Goal: Transaction & Acquisition: Subscribe to service/newsletter

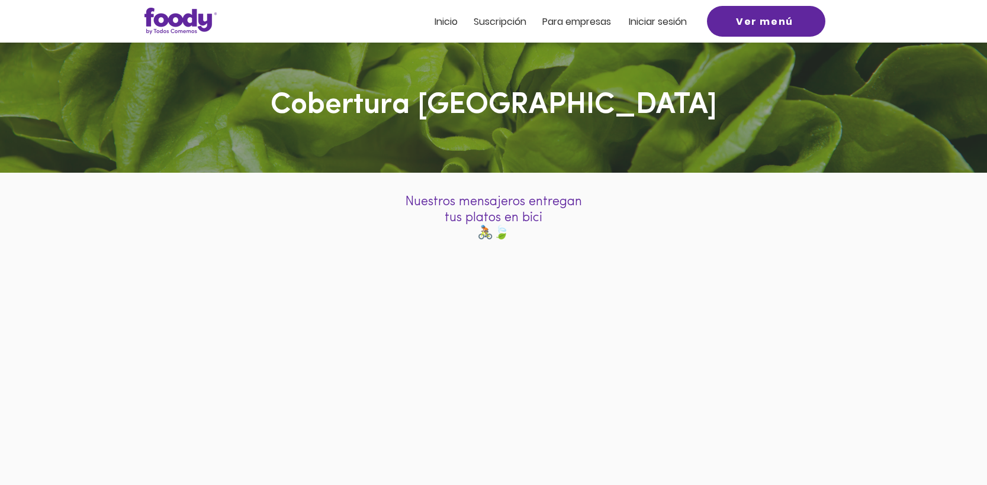
click at [485, 21] on span "Suscripción" at bounding box center [500, 22] width 53 height 14
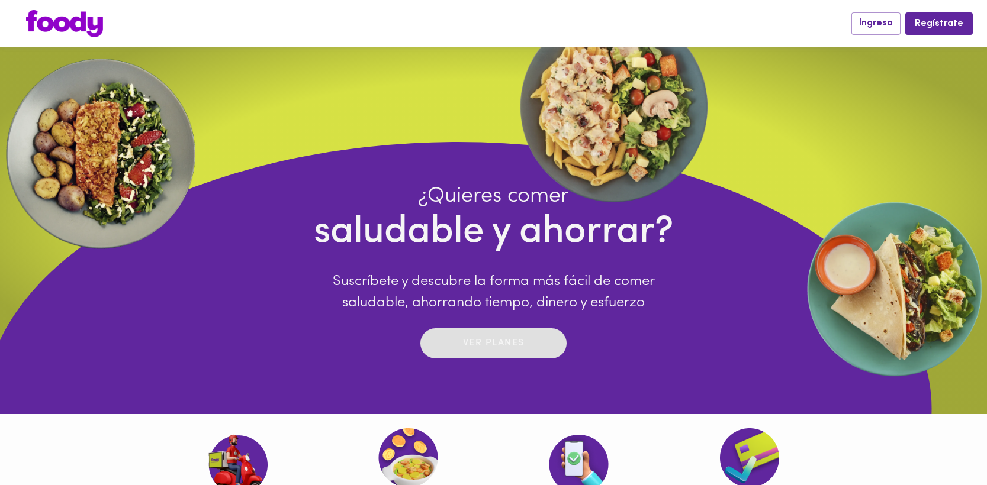
click at [471, 340] on p "Ver planes" at bounding box center [494, 344] width 62 height 14
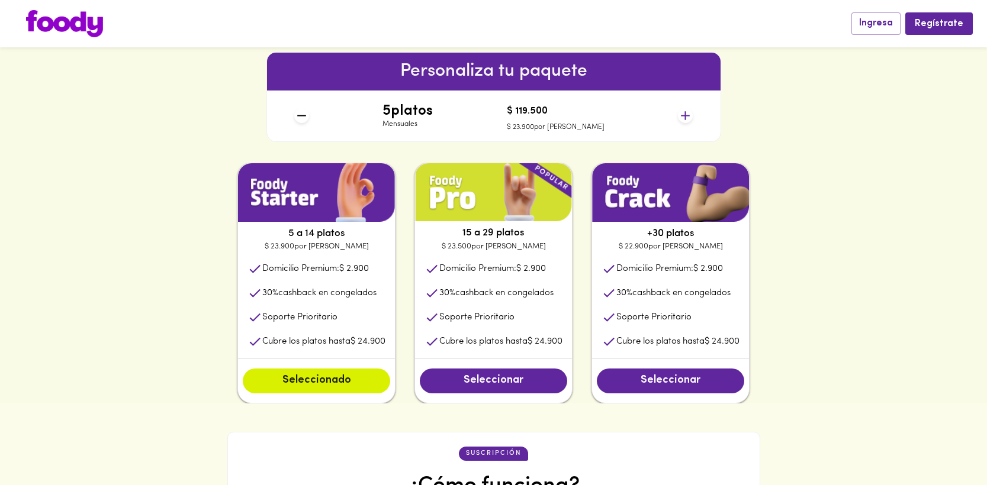
scroll to position [518, 0]
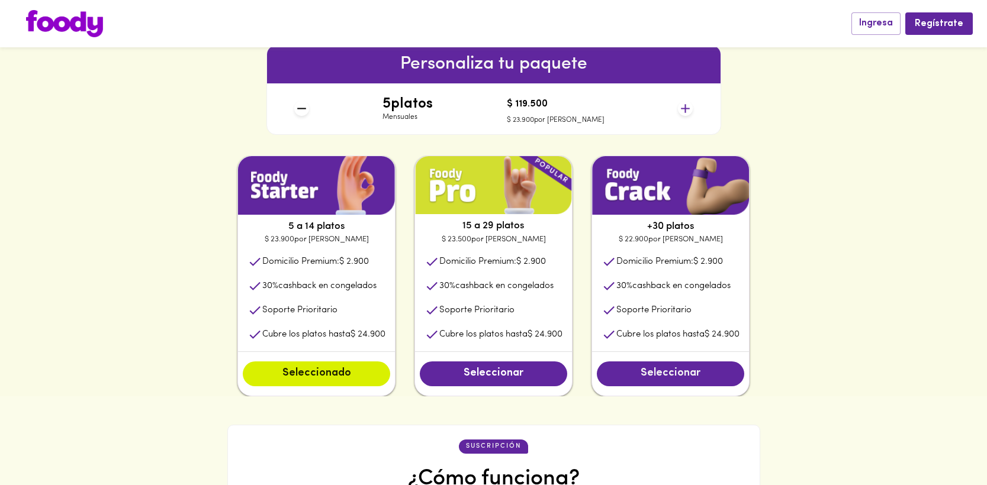
click at [669, 373] on span "Seleccionar" at bounding box center [671, 374] width 124 height 13
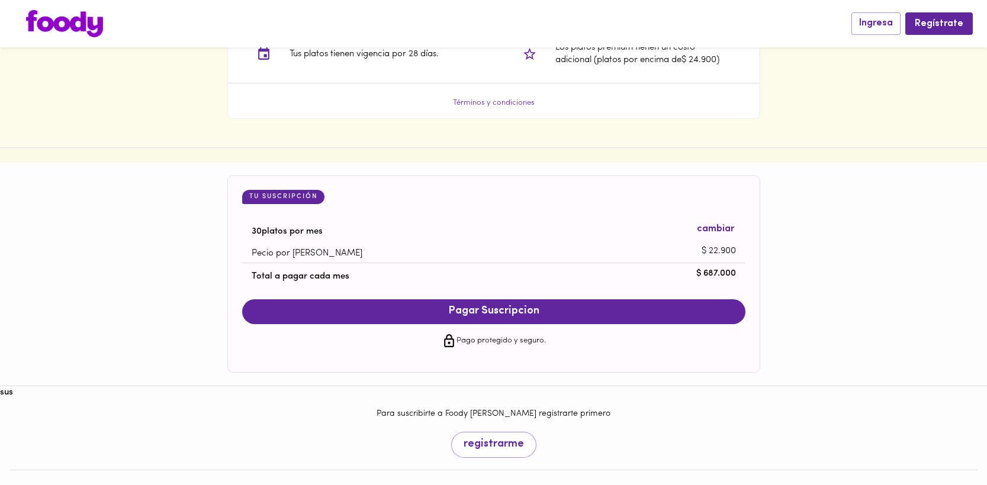
scroll to position [1044, 0]
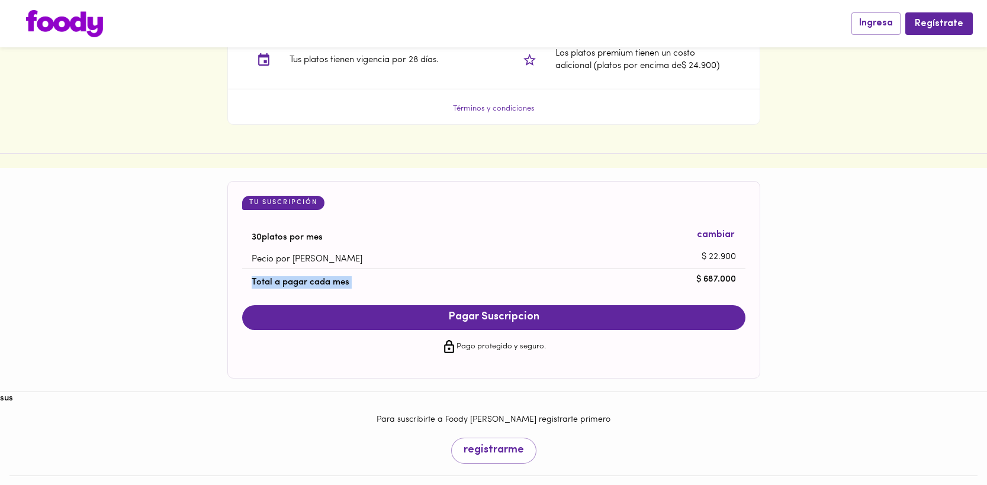
drag, startPoint x: 737, startPoint y: 275, endPoint x: 715, endPoint y: 276, distance: 21.4
click at [713, 275] on li "Total a pagar cada mes $ 687.000" at bounding box center [493, 280] width 503 height 22
click at [713, 277] on p "$ 687.000" at bounding box center [716, 280] width 40 height 12
drag, startPoint x: 703, startPoint y: 281, endPoint x: 733, endPoint y: 276, distance: 30.6
click at [733, 276] on p "$ 687.000" at bounding box center [716, 280] width 40 height 12
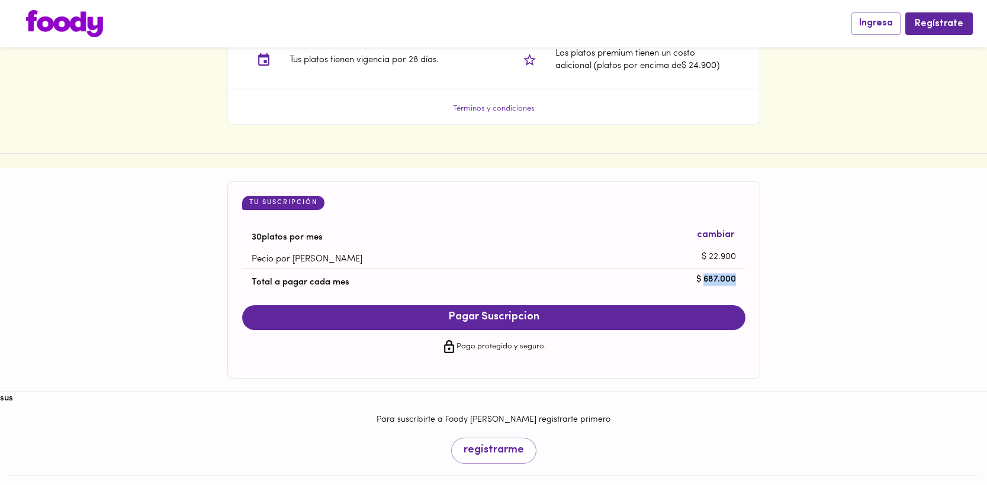
copy p "687.000"
click at [778, 285] on div "Tu Suscripción 30 platos por mes cambiar Pecio por plato $ 22.900 Total a pagar…" at bounding box center [493, 280] width 987 height 198
click at [599, 311] on button "Pagar Suscripcion" at bounding box center [493, 318] width 503 height 25
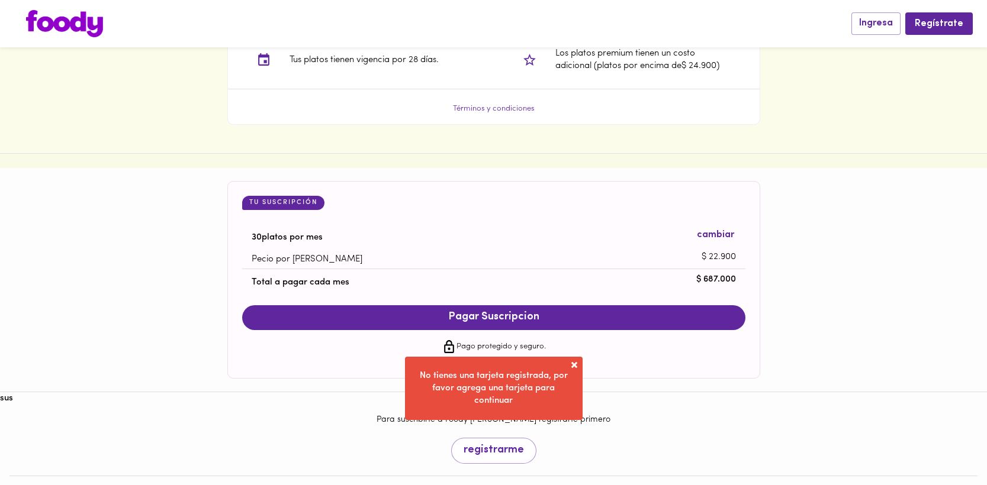
click at [573, 365] on span at bounding box center [574, 365] width 12 height 12
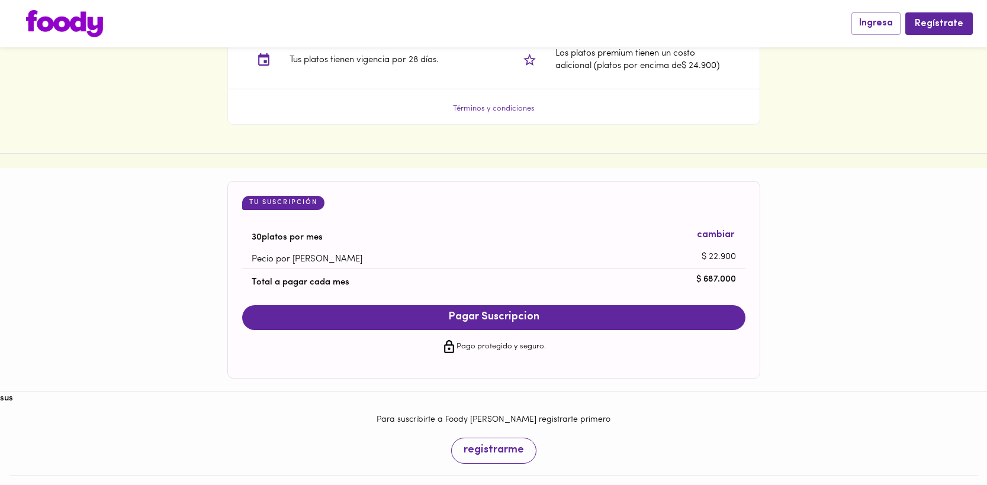
click at [492, 455] on span "registrarme" at bounding box center [494, 451] width 60 height 13
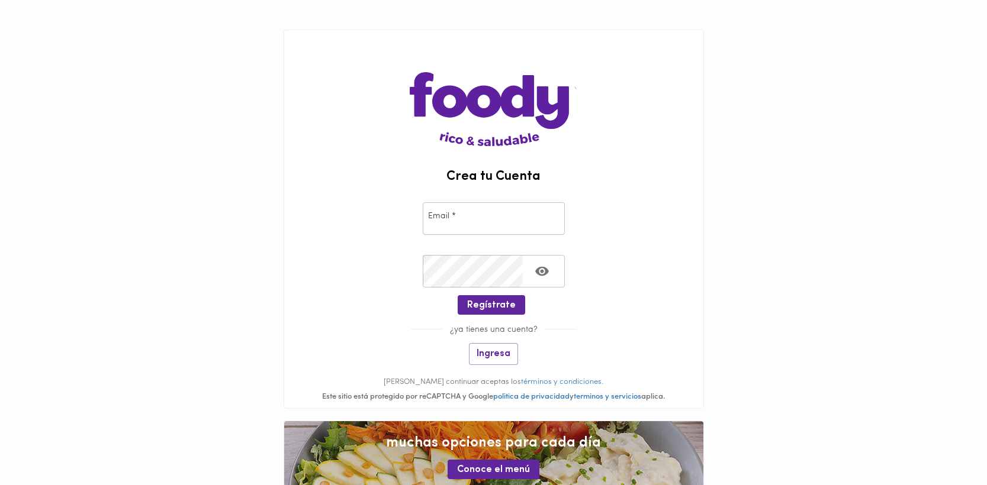
type input "[EMAIL_ADDRESS][DOMAIN_NAME]"
click at [490, 303] on span "Regístrate" at bounding box center [491, 305] width 49 height 11
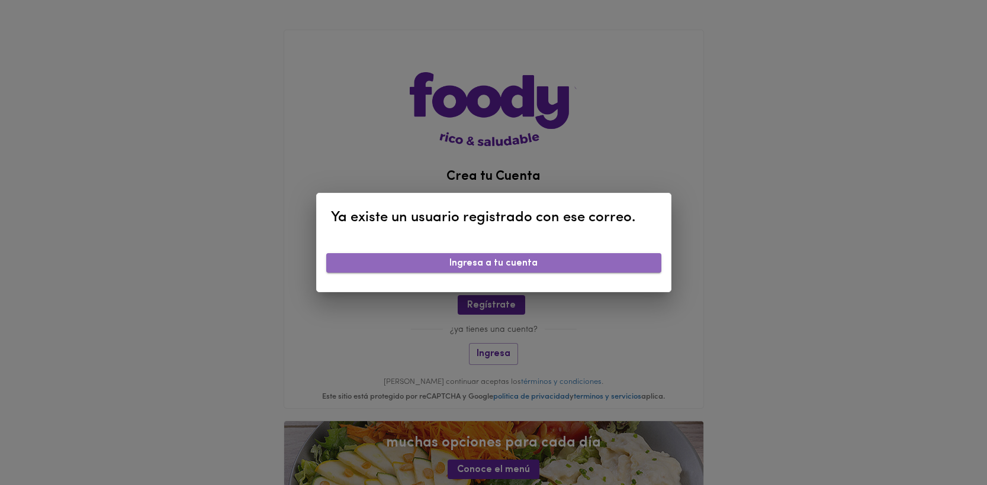
click at [531, 263] on span "Ingresa a tu cuenta" at bounding box center [494, 263] width 316 height 11
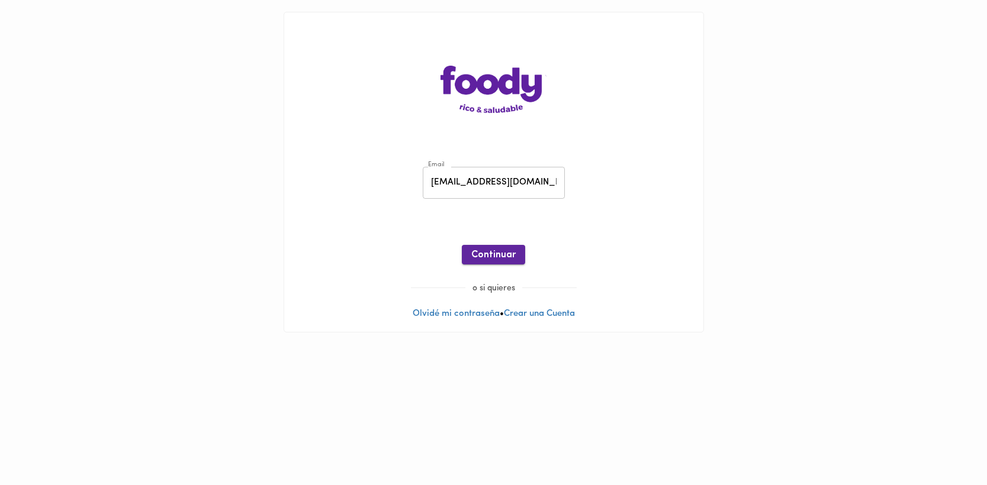
click at [504, 261] on span "Continuar" at bounding box center [493, 255] width 44 height 11
click at [499, 246] on button "Ingresar" at bounding box center [493, 255] width 56 height 20
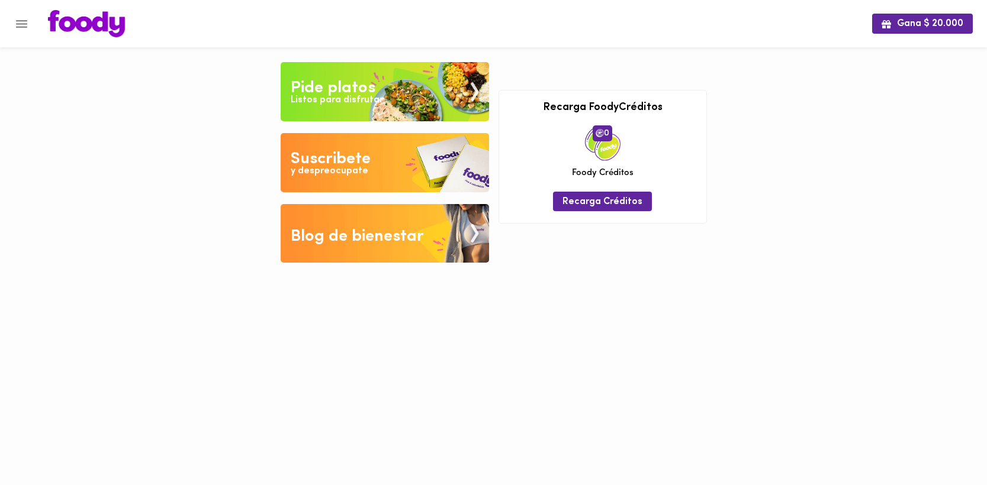
click at [415, 153] on img at bounding box center [385, 162] width 208 height 59
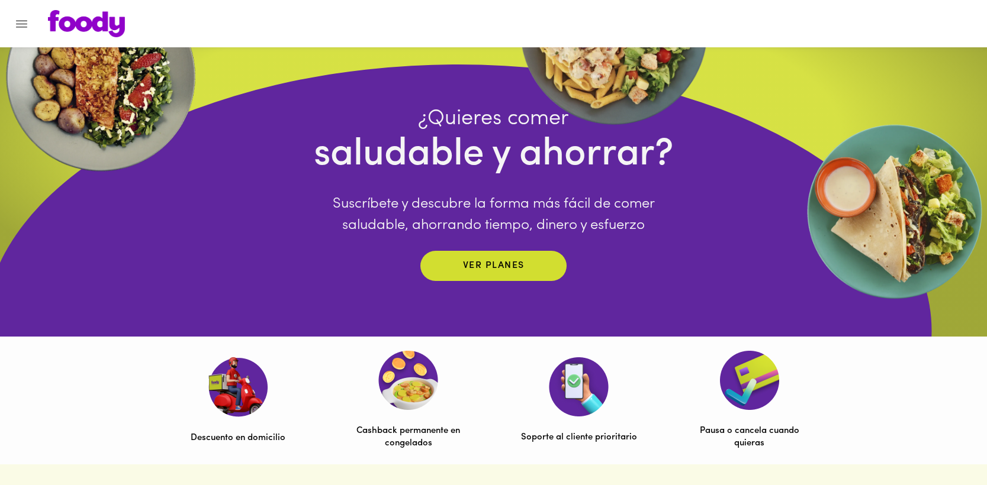
scroll to position [83, 0]
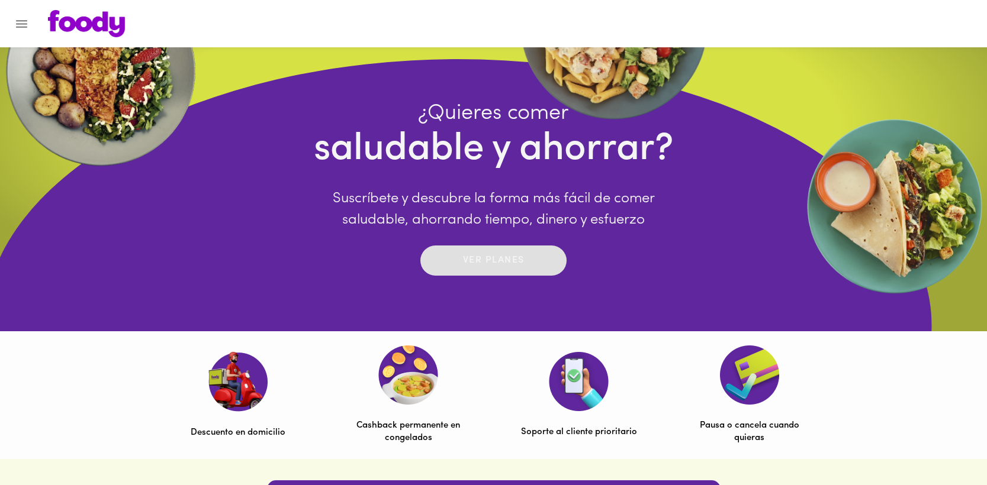
click at [467, 271] on button "Ver planes" at bounding box center [493, 261] width 146 height 30
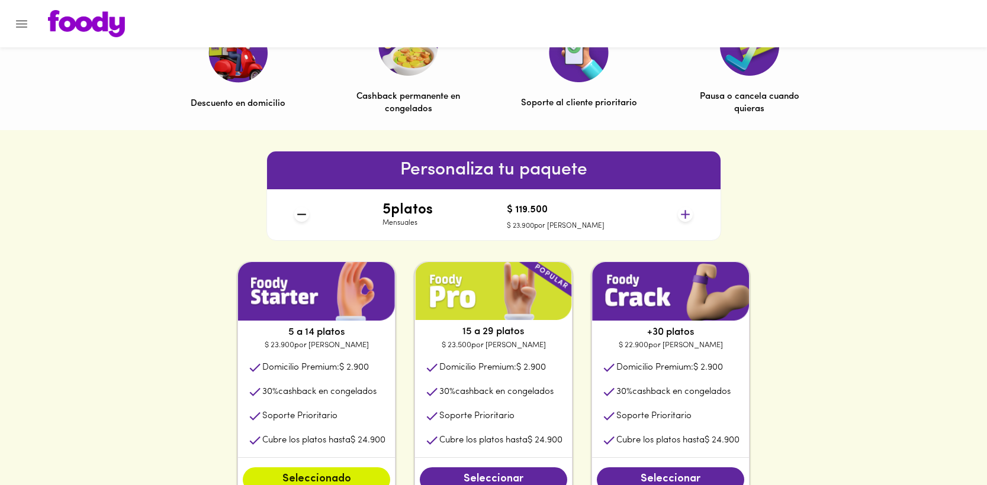
scroll to position [414, 0]
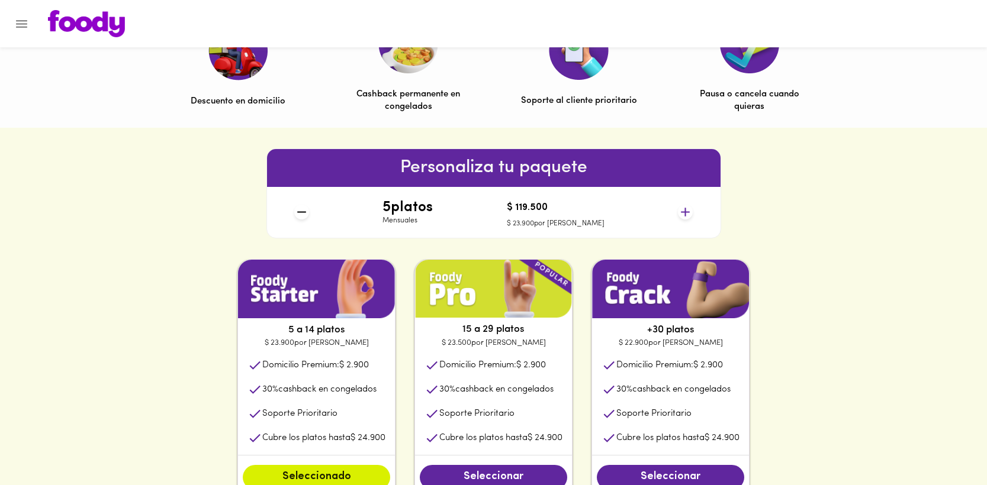
click at [697, 380] on li "30 % cashback en congelados" at bounding box center [670, 390] width 157 height 24
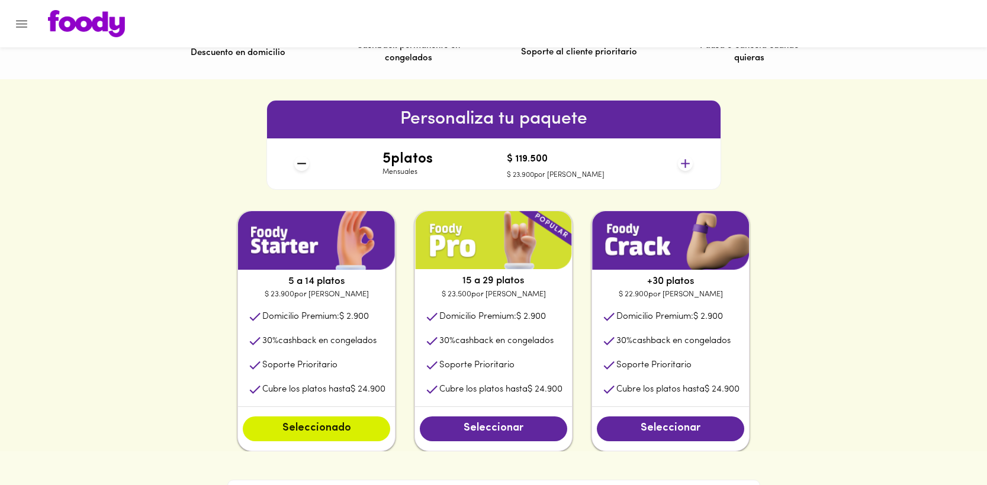
scroll to position [464, 0]
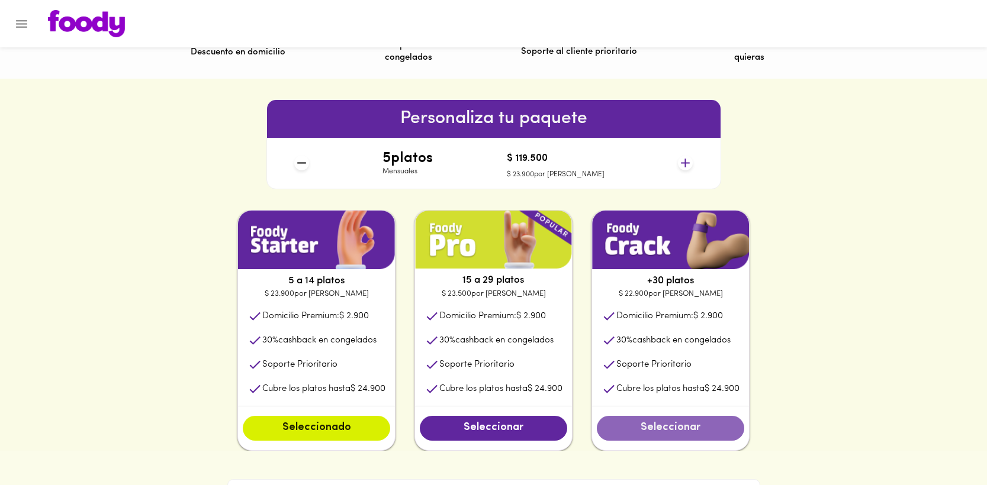
click at [654, 433] on span "Seleccionar" at bounding box center [671, 428] width 124 height 13
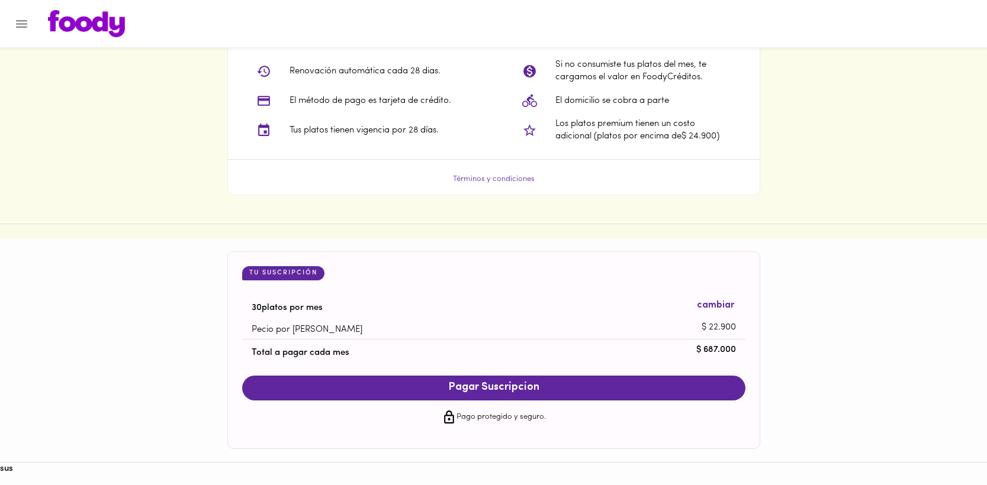
scroll to position [1030, 0]
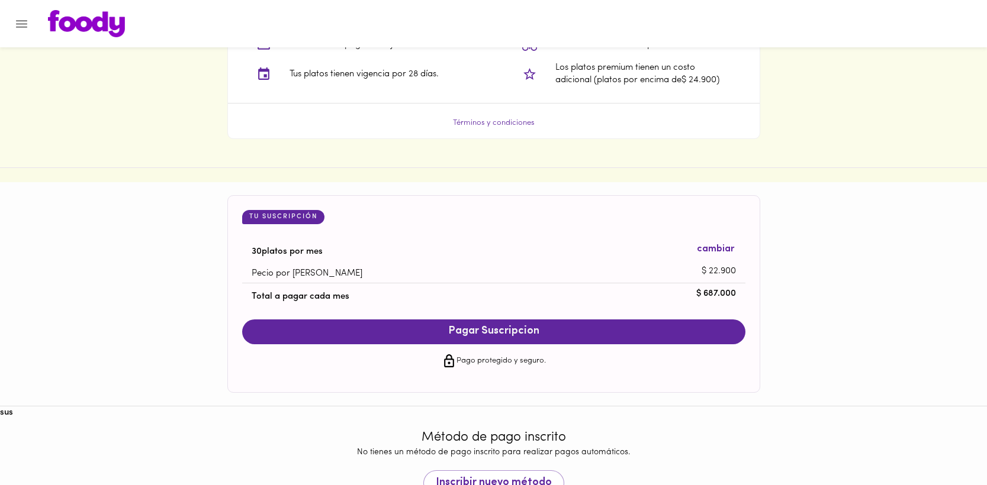
click at [603, 331] on span "Pagar Suscripcion" at bounding box center [494, 332] width 480 height 13
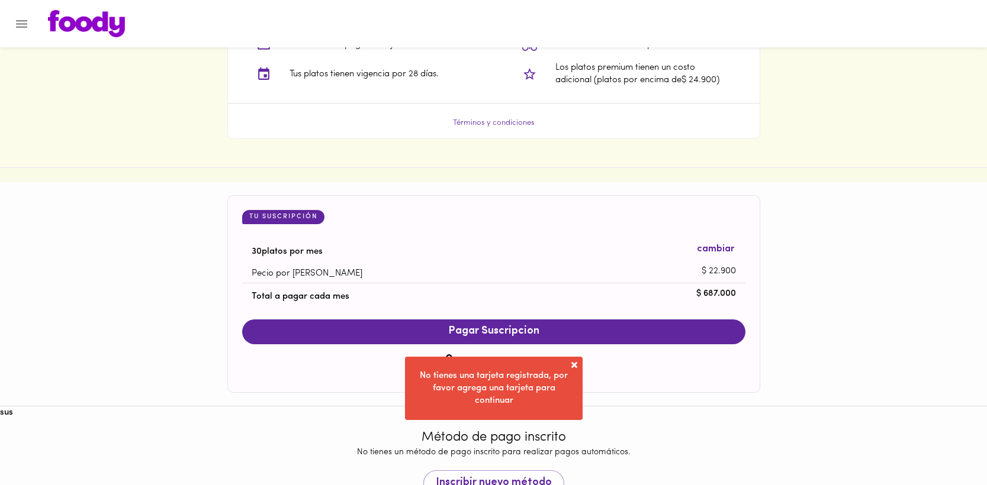
click at [574, 365] on span at bounding box center [574, 365] width 12 height 12
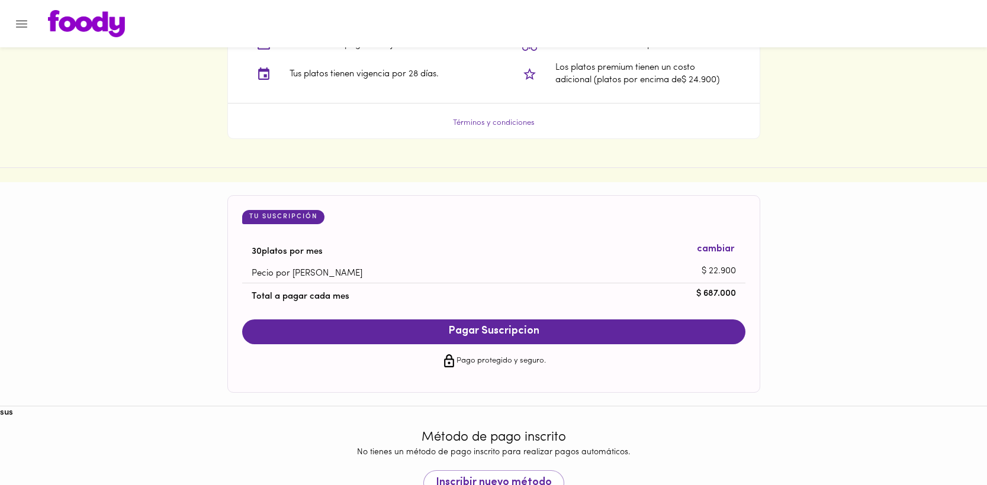
scroll to position [1077, 0]
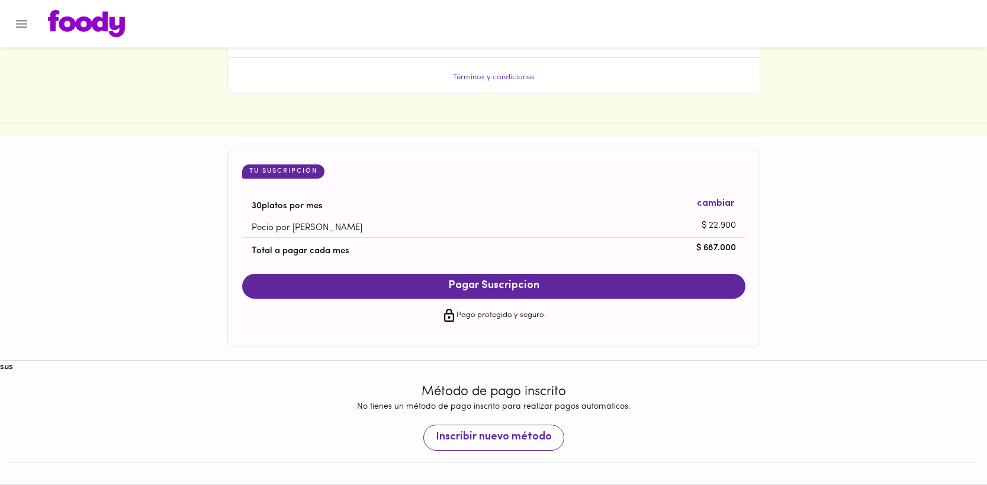
click at [475, 432] on span "Inscribir nuevo método" at bounding box center [494, 438] width 116 height 13
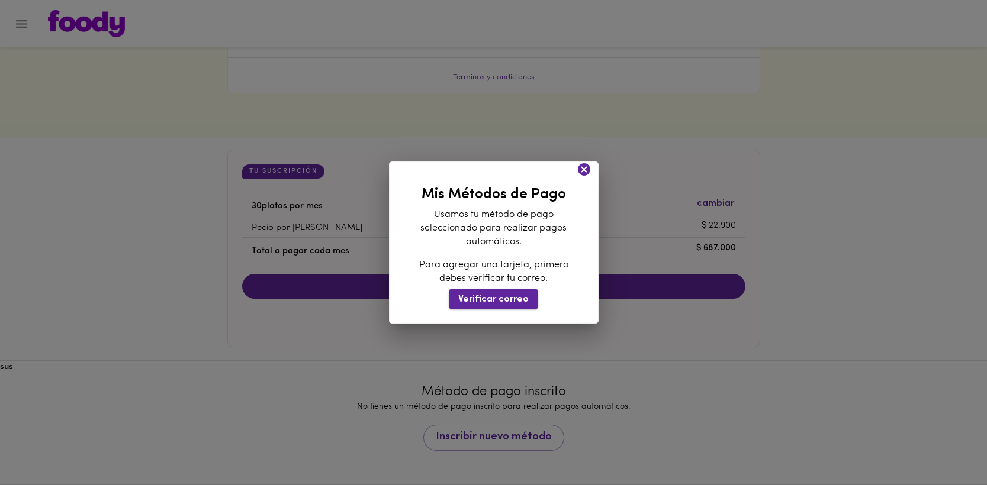
scroll to position [1046, 0]
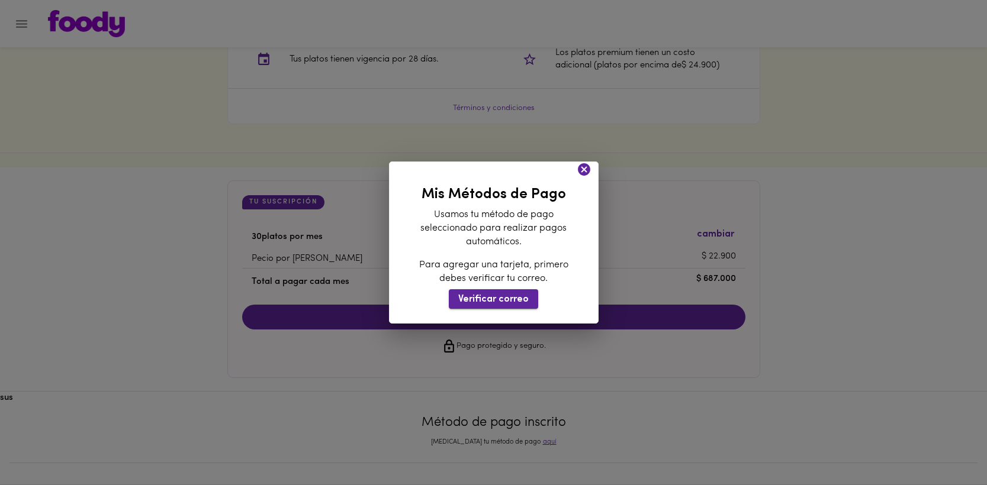
click at [508, 297] on span "Verificar correo" at bounding box center [493, 299] width 70 height 11
click at [522, 299] on span "Verificar correo" at bounding box center [493, 299] width 70 height 11
click at [591, 170] on icon at bounding box center [584, 169] width 15 height 15
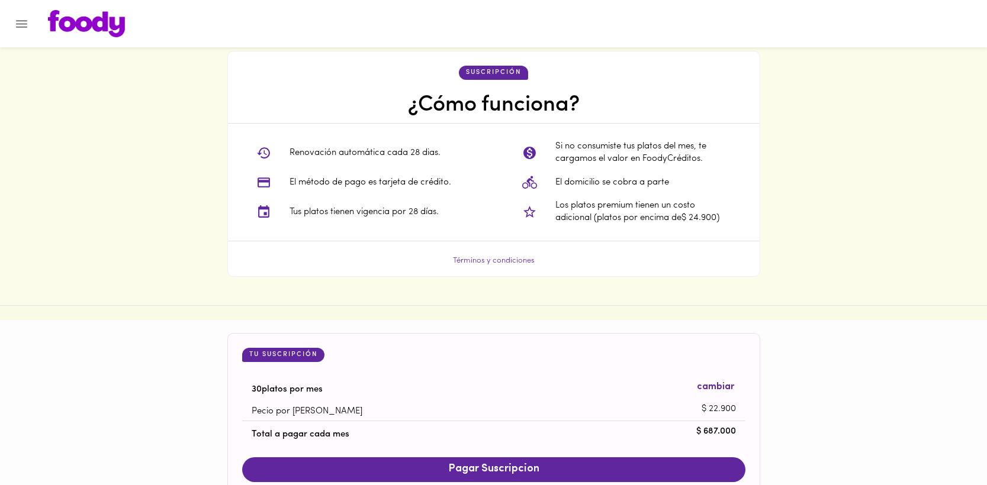
scroll to position [1036, 0]
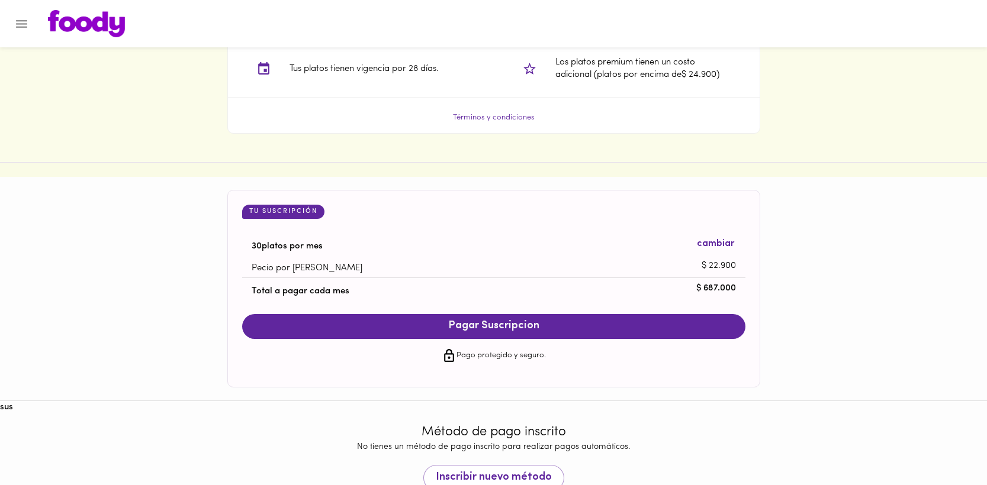
click at [449, 330] on span "Pagar Suscripcion" at bounding box center [494, 326] width 480 height 13
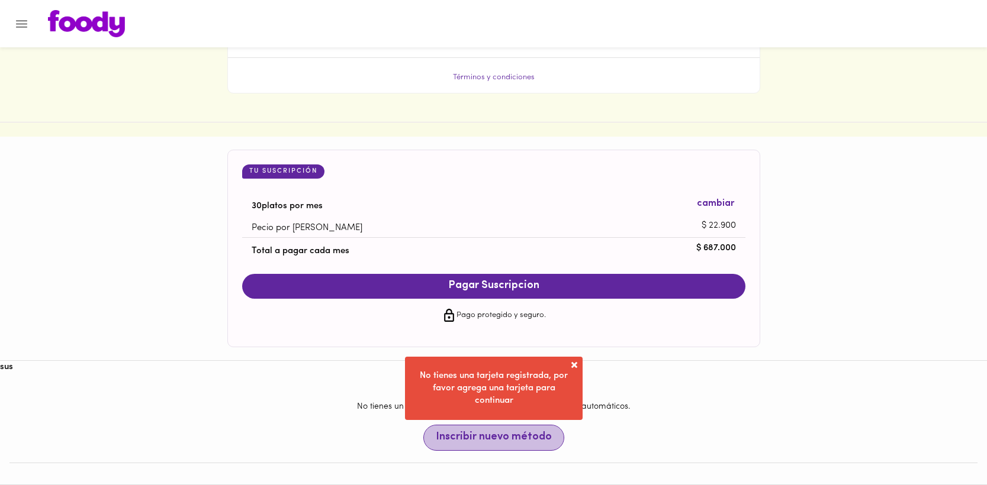
click at [535, 432] on span "Inscribir nuevo método" at bounding box center [494, 438] width 116 height 13
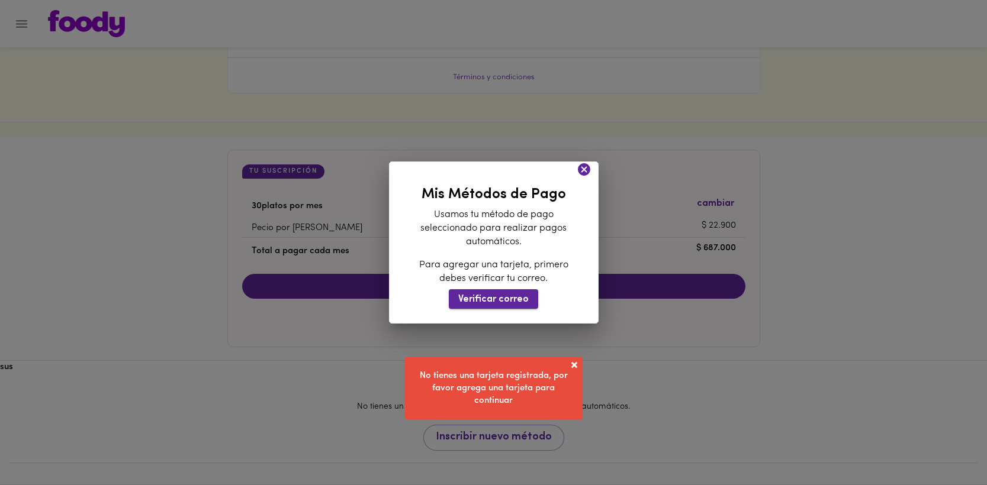
scroll to position [1046, 0]
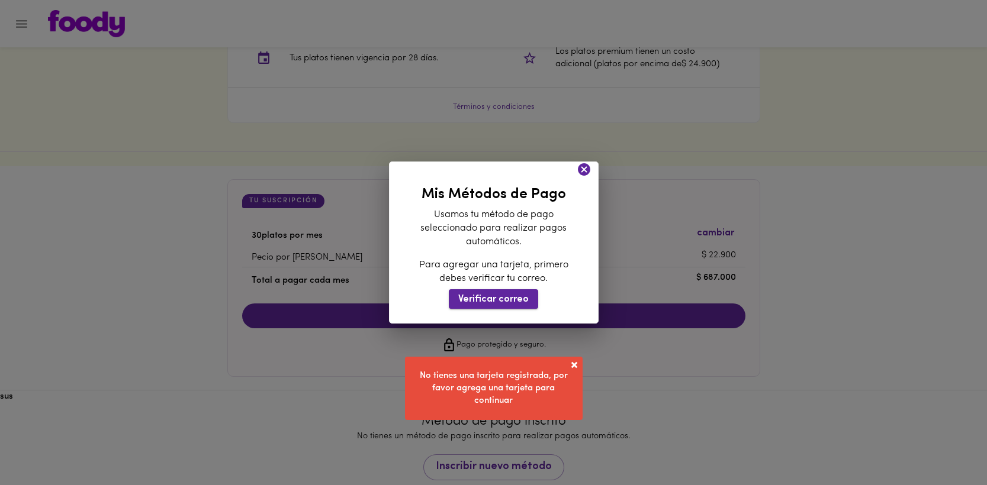
click at [498, 299] on span "Verificar correo" at bounding box center [493, 299] width 70 height 11
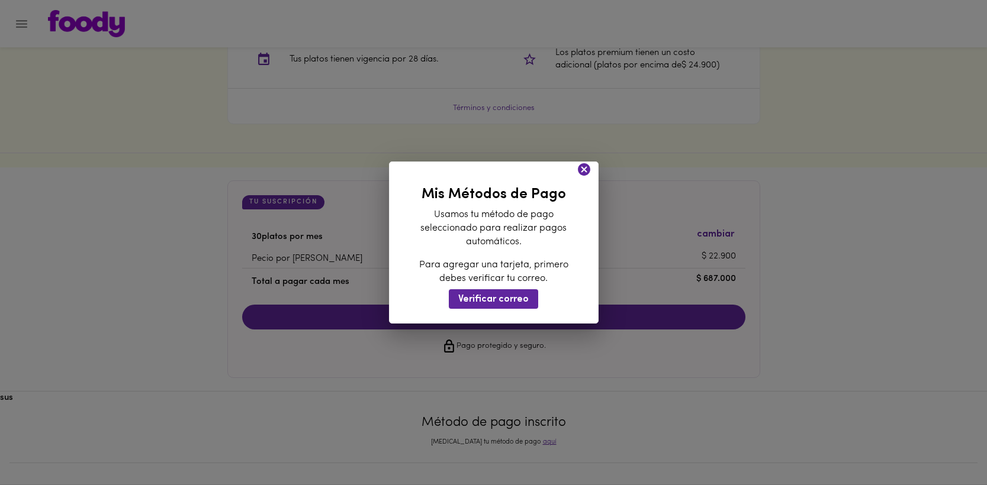
click at [585, 169] on icon at bounding box center [584, 169] width 15 height 15
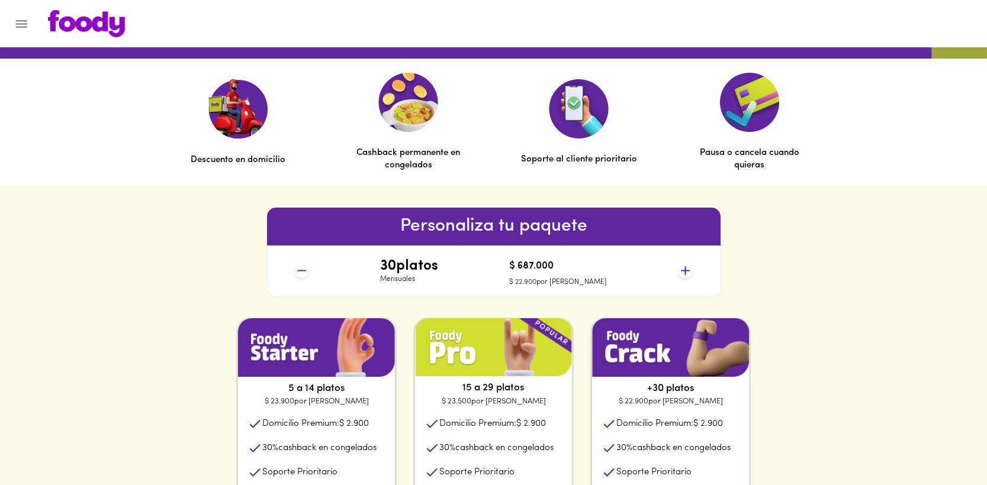
scroll to position [0, 0]
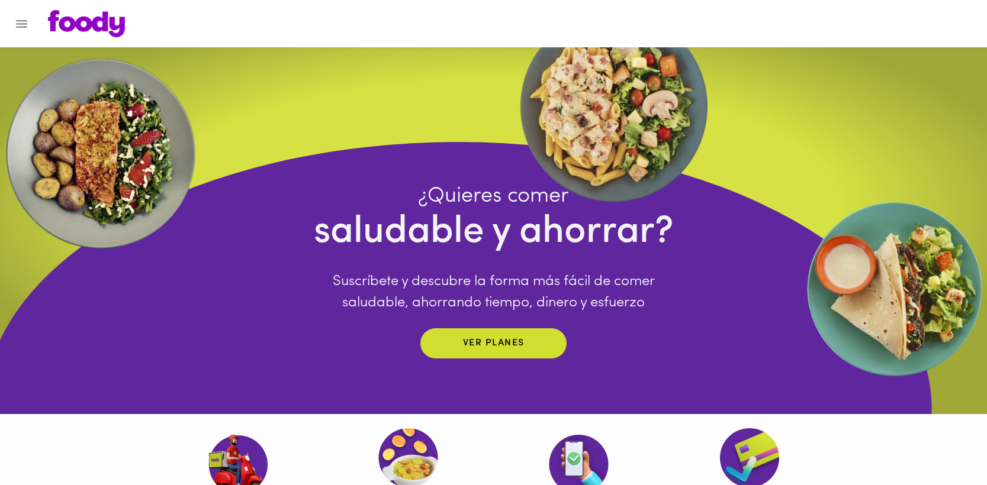
click at [25, 18] on icon "Menu" at bounding box center [21, 24] width 15 height 15
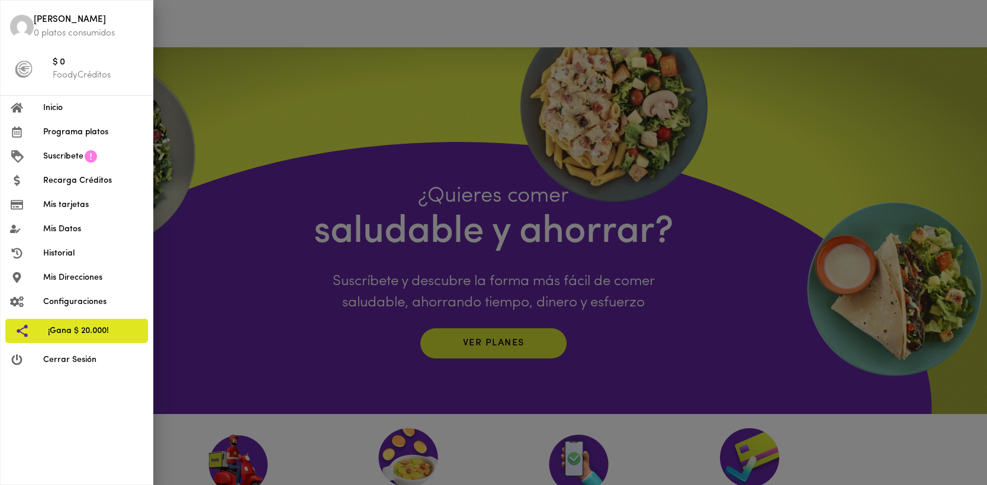
click at [20, 23] on img at bounding box center [22, 27] width 24 height 24
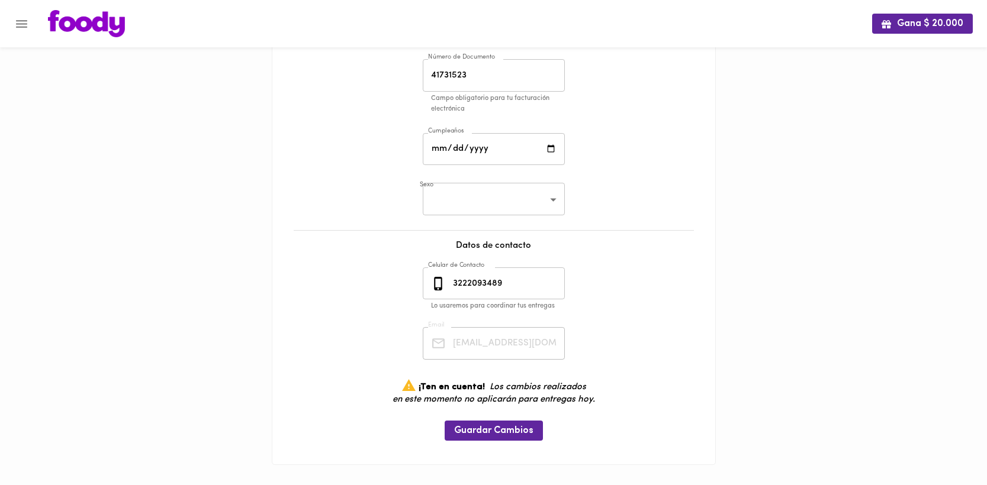
scroll to position [186, 0]
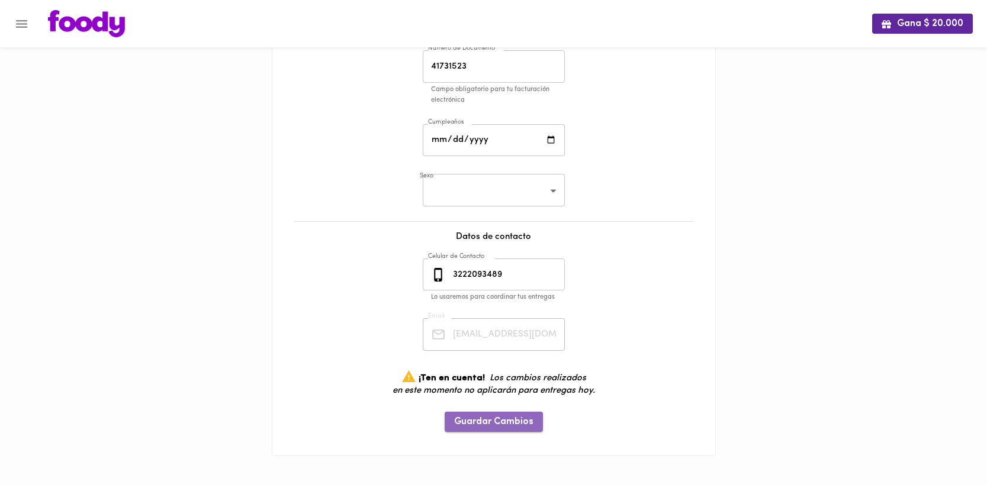
click at [519, 421] on span "Guardar Cambios" at bounding box center [493, 422] width 79 height 11
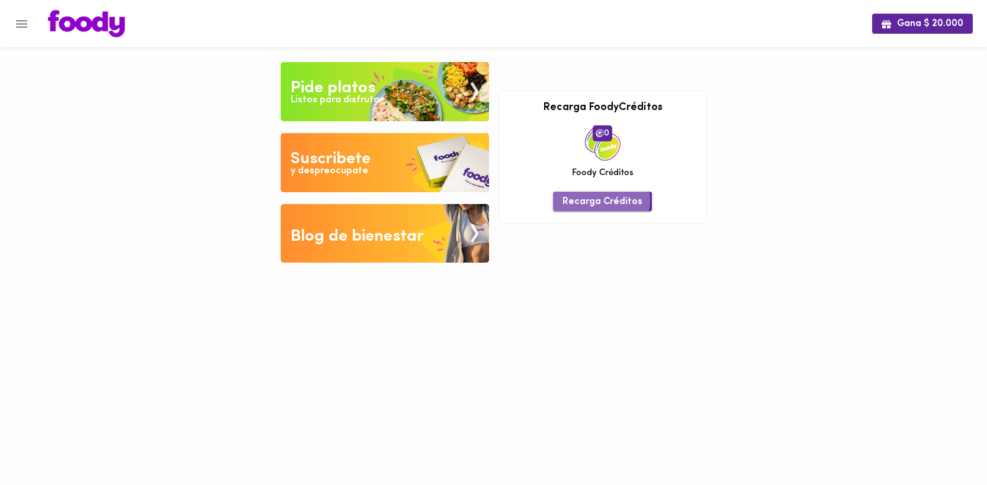
click at [594, 200] on span "Recarga Créditos" at bounding box center [602, 202] width 80 height 11
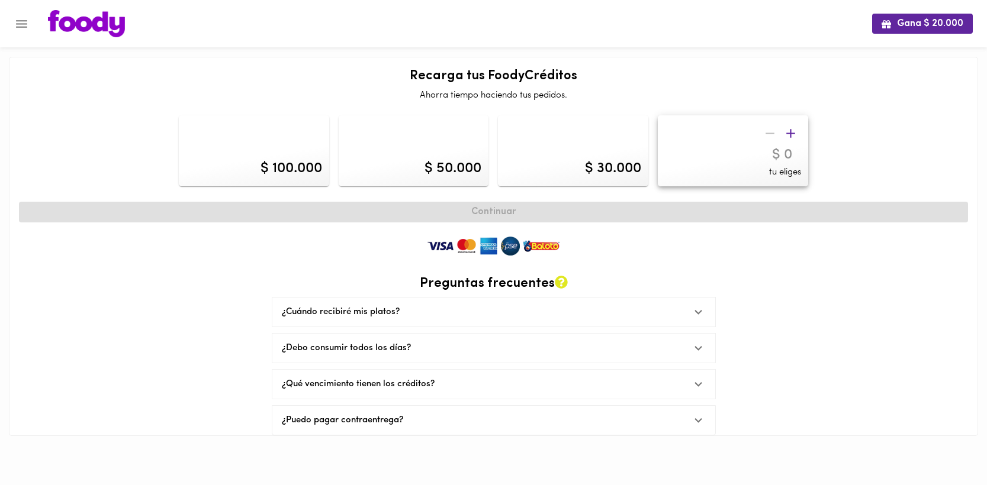
click at [403, 350] on div "¿Debo consumir todos los días?" at bounding box center [483, 348] width 402 height 12
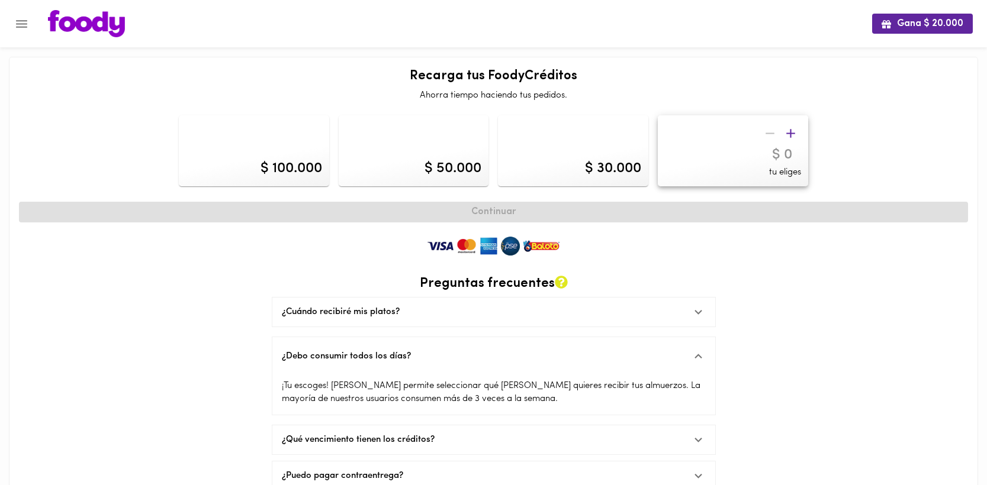
scroll to position [24, 0]
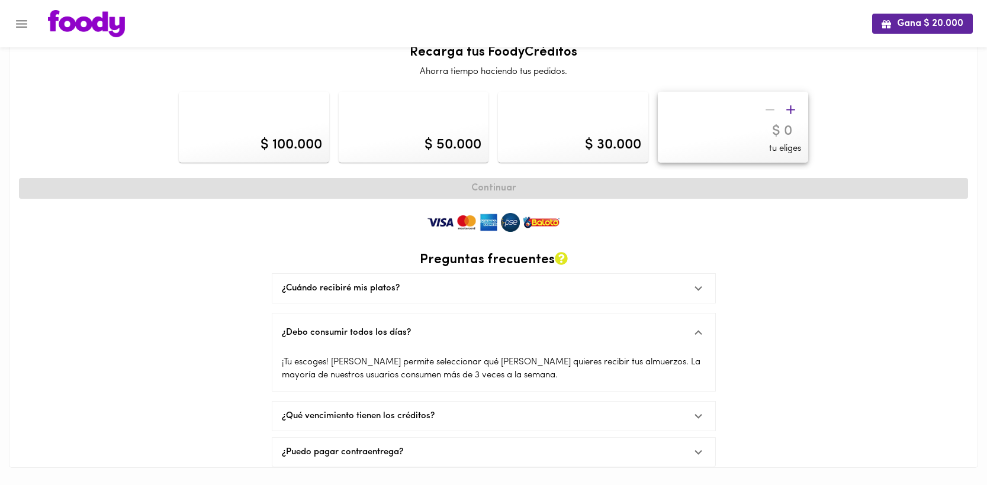
click at [929, 11] on div "Gana $ 20.000" at bounding box center [493, 23] width 987 height 47
click at [925, 18] on button "Gana $ 20.000" at bounding box center [922, 24] width 101 height 20
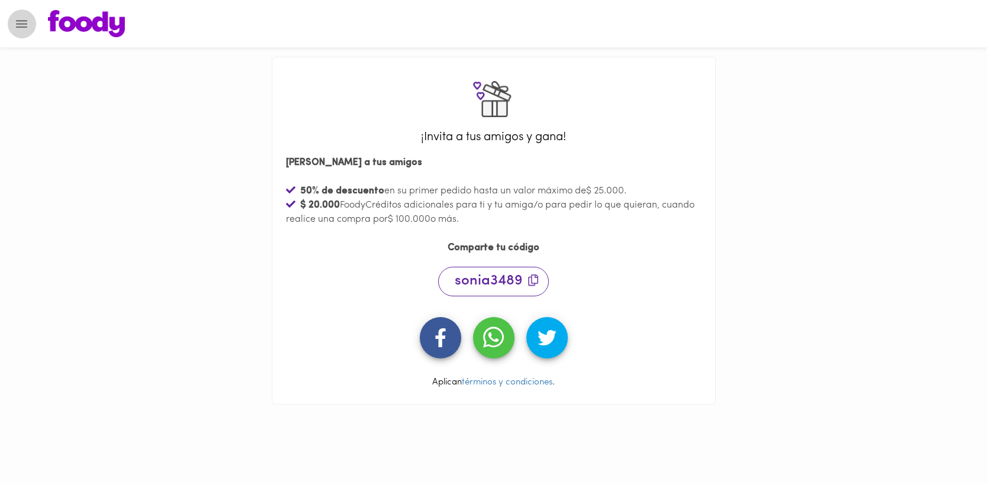
click at [15, 22] on icon "Menu" at bounding box center [21, 24] width 15 height 15
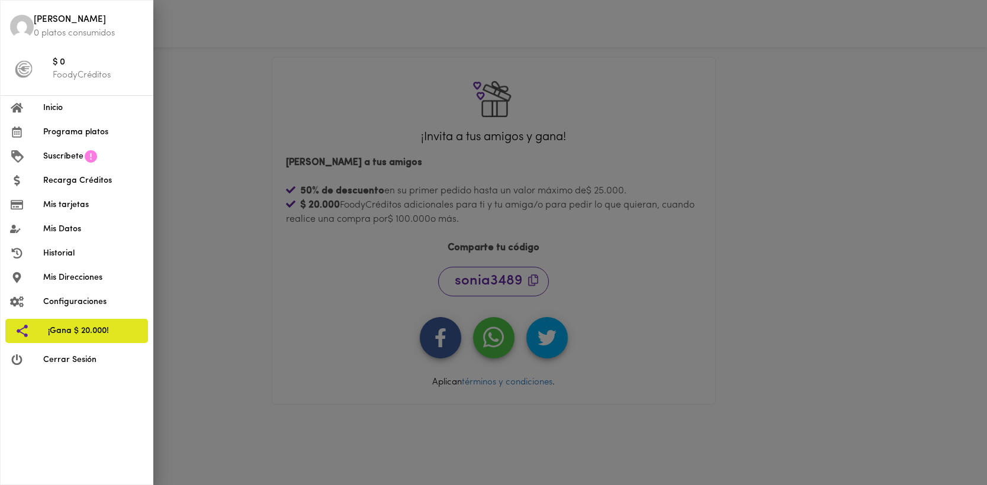
click at [69, 152] on span "Suscríbete" at bounding box center [63, 156] width 40 height 12
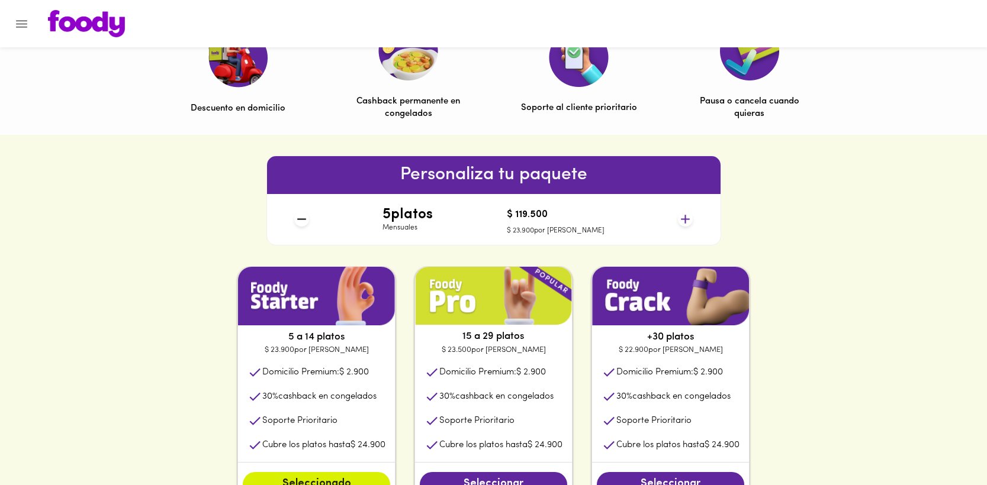
scroll to position [488, 0]
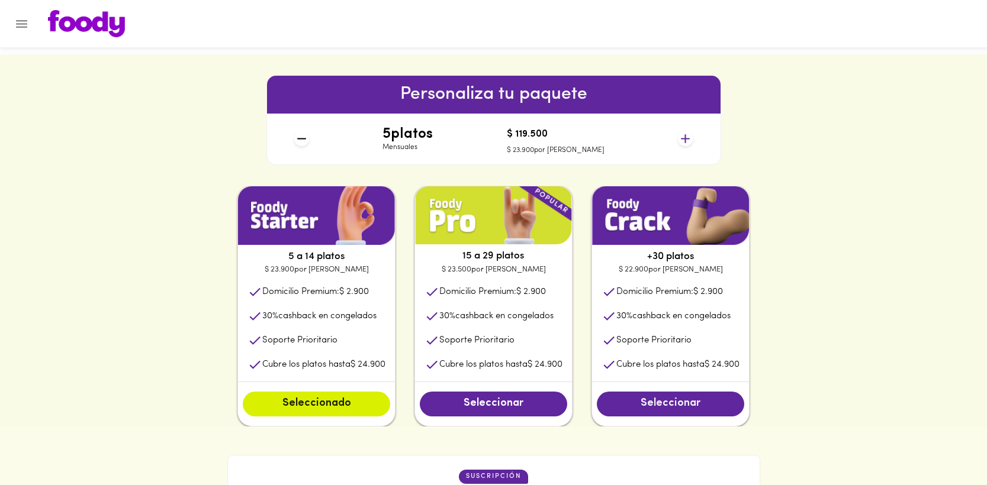
click at [634, 407] on span "Seleccionar" at bounding box center [671, 404] width 124 height 13
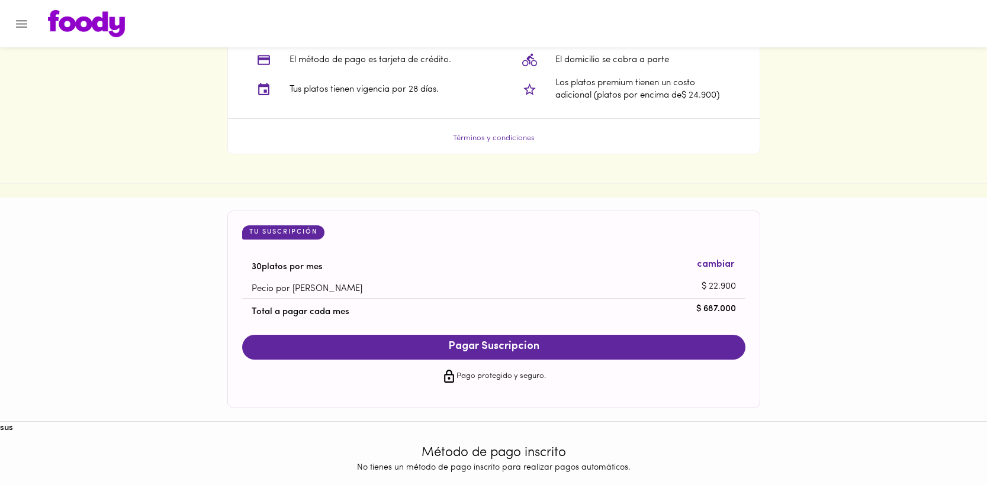
scroll to position [1077, 0]
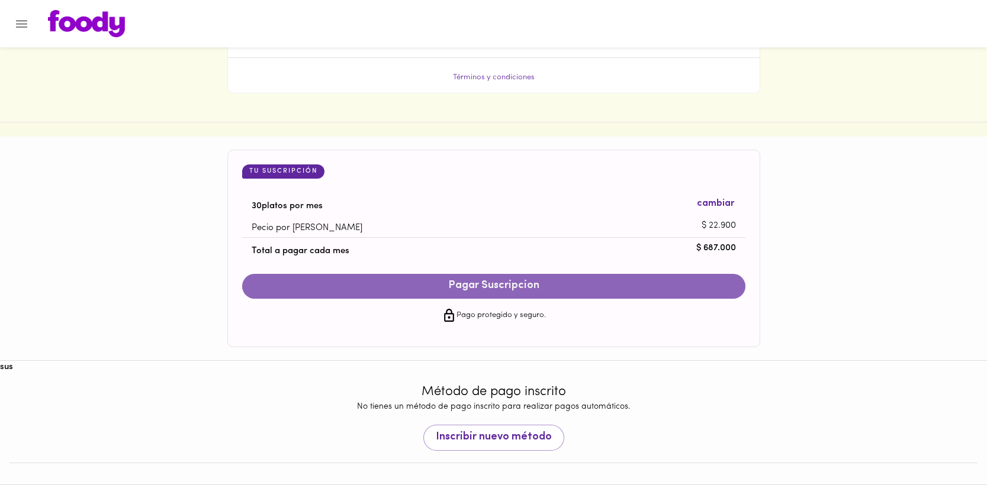
click at [391, 296] on button "Pagar Suscripcion" at bounding box center [493, 286] width 503 height 25
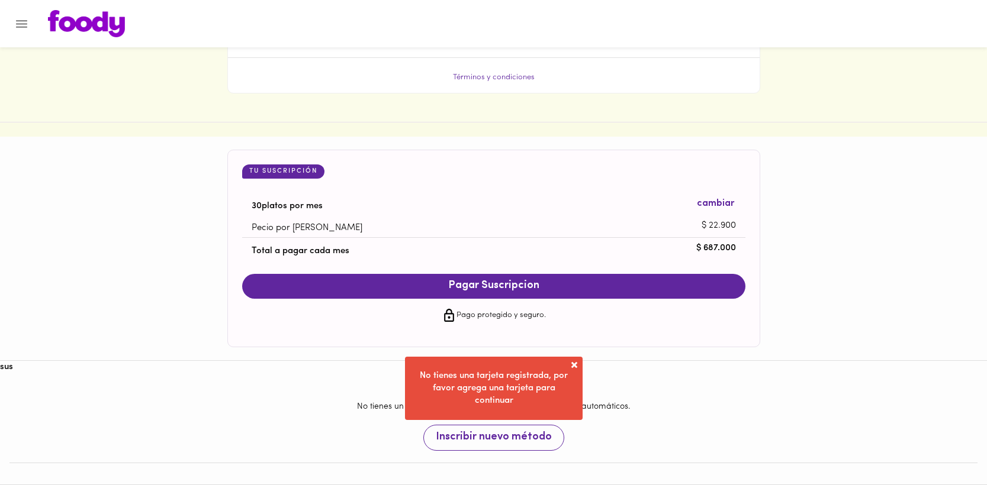
click at [481, 442] on span "Inscribir nuevo método" at bounding box center [494, 438] width 116 height 13
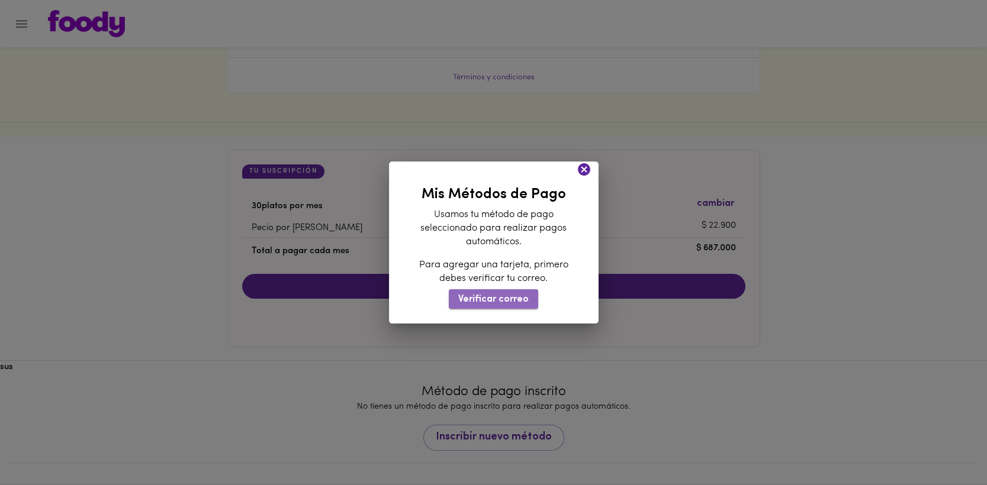
click at [498, 300] on span "Verificar correo" at bounding box center [493, 299] width 70 height 11
click at [579, 172] on icon at bounding box center [584, 169] width 12 height 12
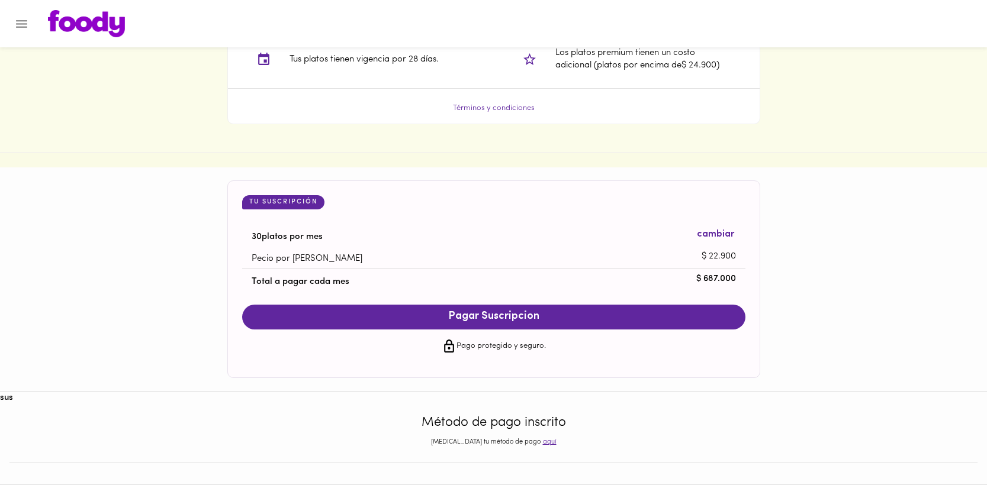
scroll to position [1046, 0]
click at [22, 21] on icon "Menu" at bounding box center [21, 24] width 11 height 8
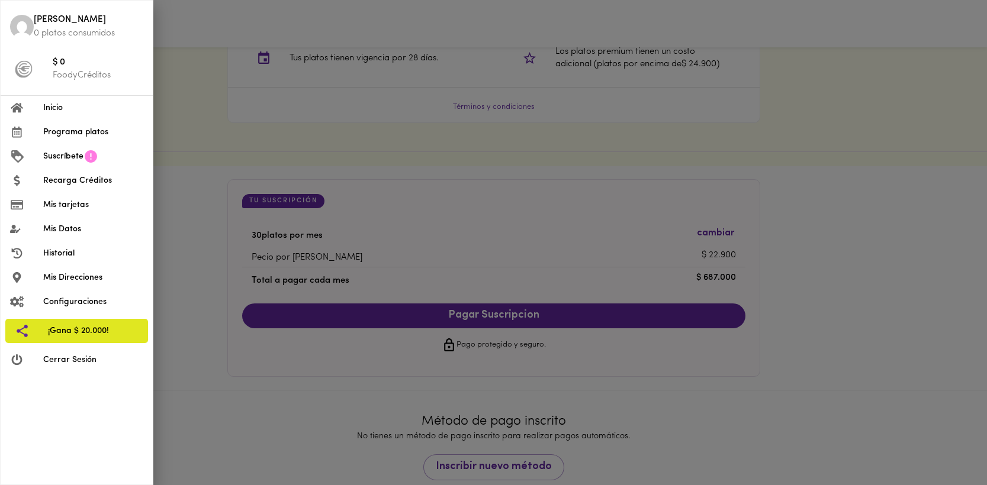
click at [53, 233] on span "Mis Datos" at bounding box center [93, 229] width 100 height 12
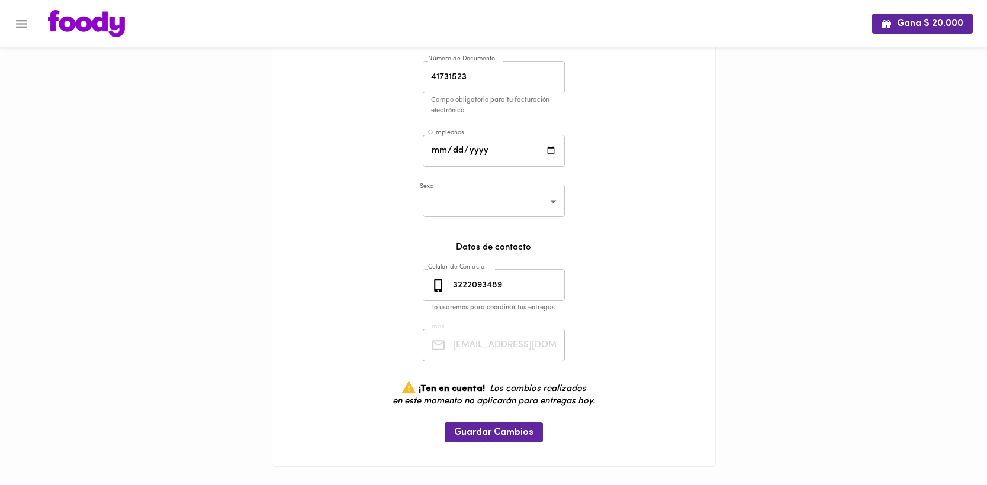
scroll to position [181, 0]
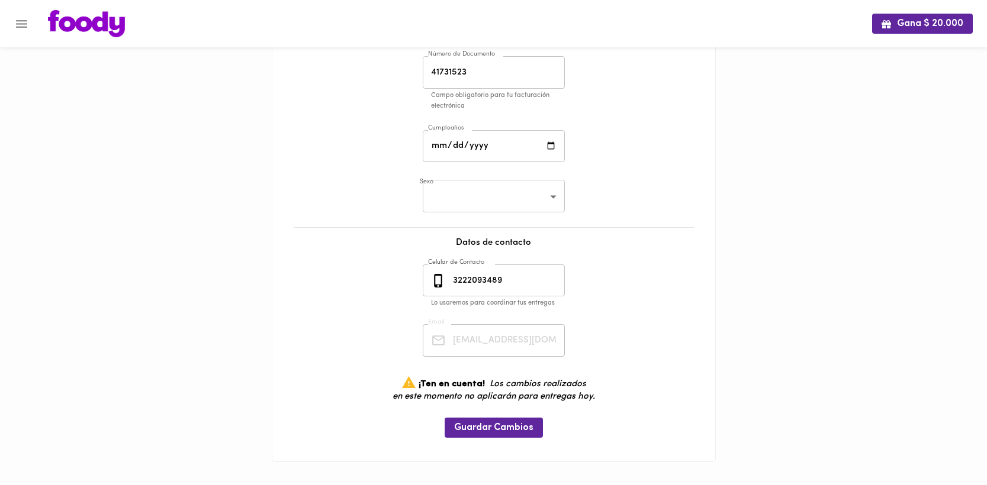
click at [485, 272] on input "3222093489" at bounding box center [508, 281] width 114 height 33
click at [471, 430] on span "Guardar Cambios" at bounding box center [493, 428] width 79 height 11
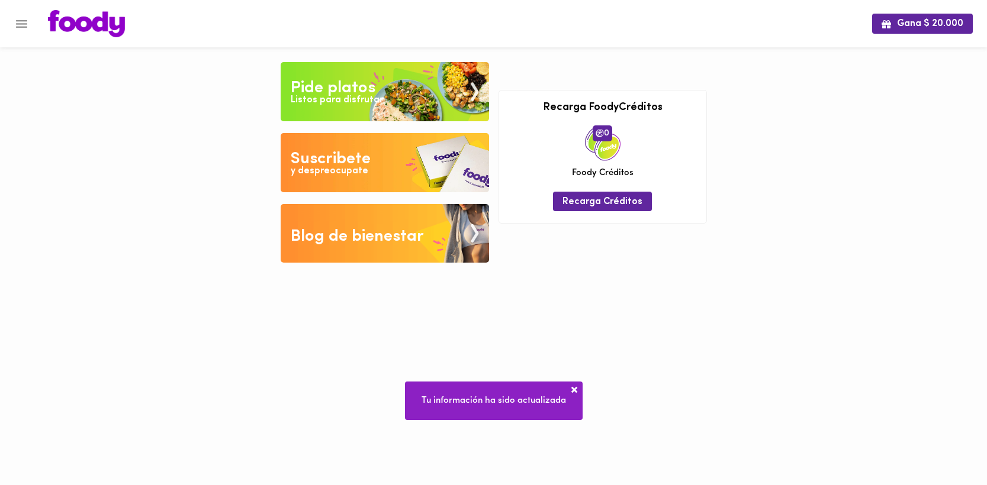
click at [19, 22] on icon "Menu" at bounding box center [21, 24] width 15 height 15
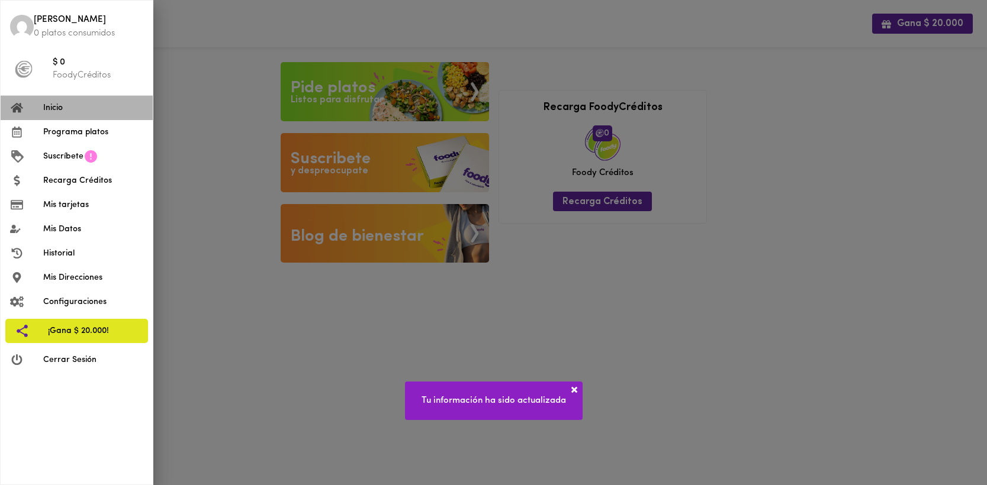
click at [61, 108] on span "Inicio" at bounding box center [93, 108] width 100 height 12
